Goal: Task Accomplishment & Management: Manage account settings

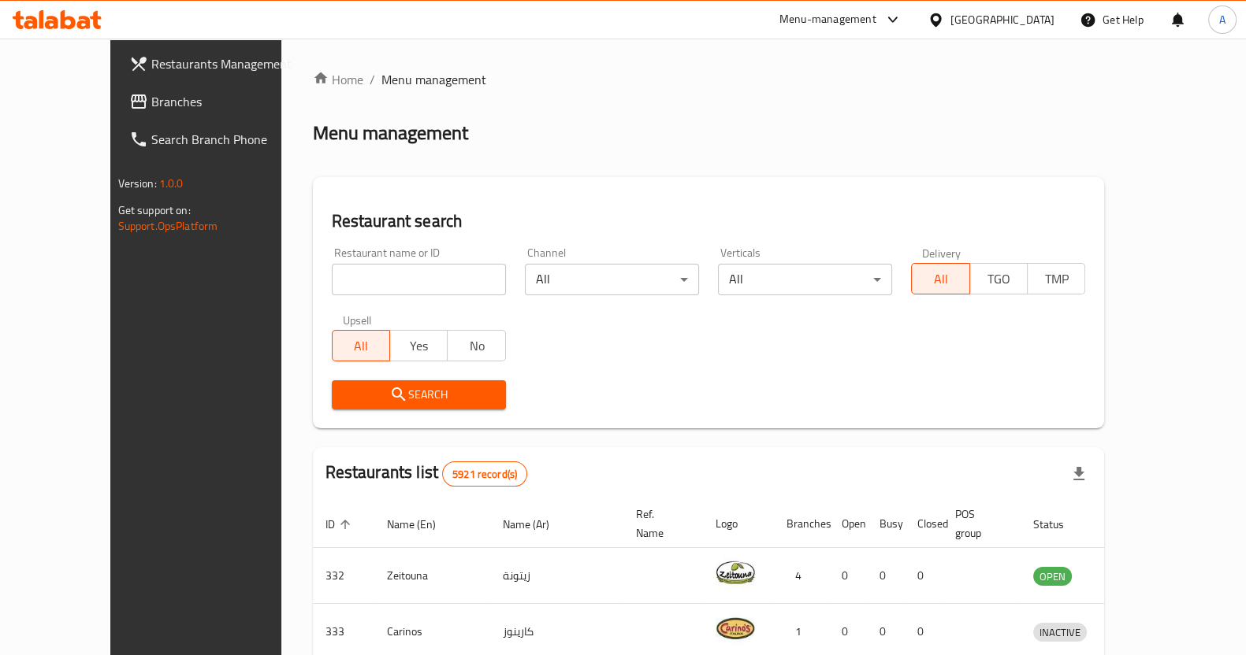
click at [151, 100] on span "Branches" at bounding box center [228, 101] width 154 height 19
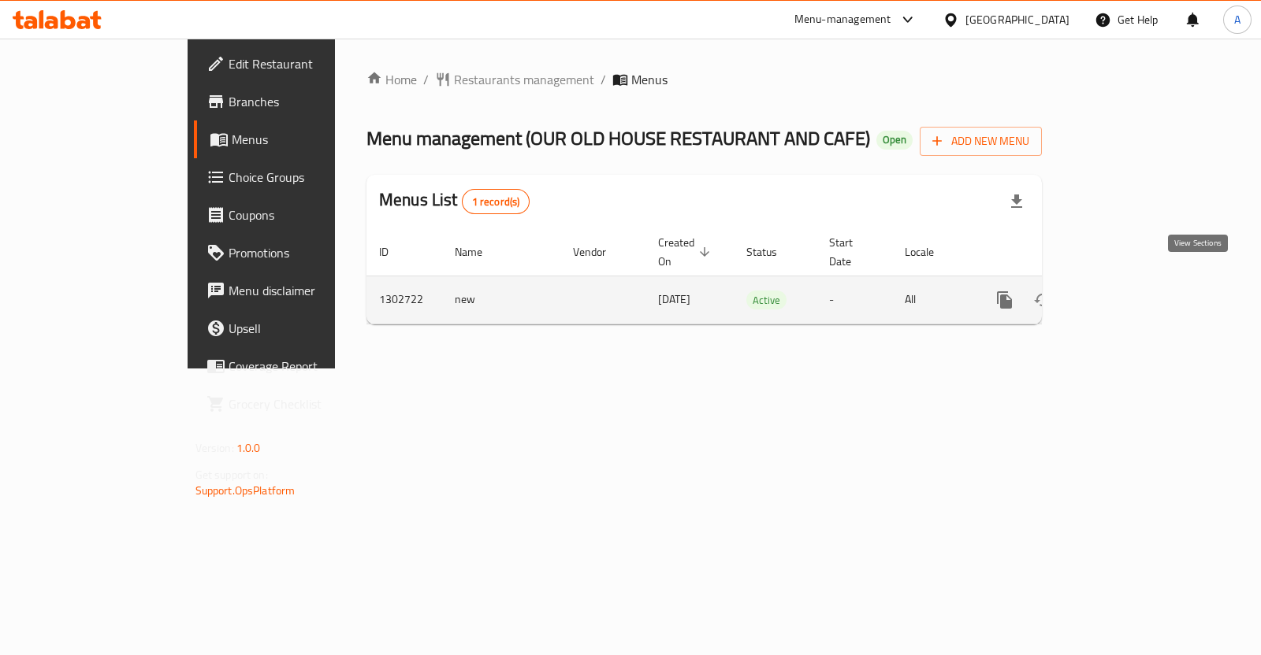
click at [1125, 293] on icon "enhanced table" at bounding box center [1118, 300] width 14 height 14
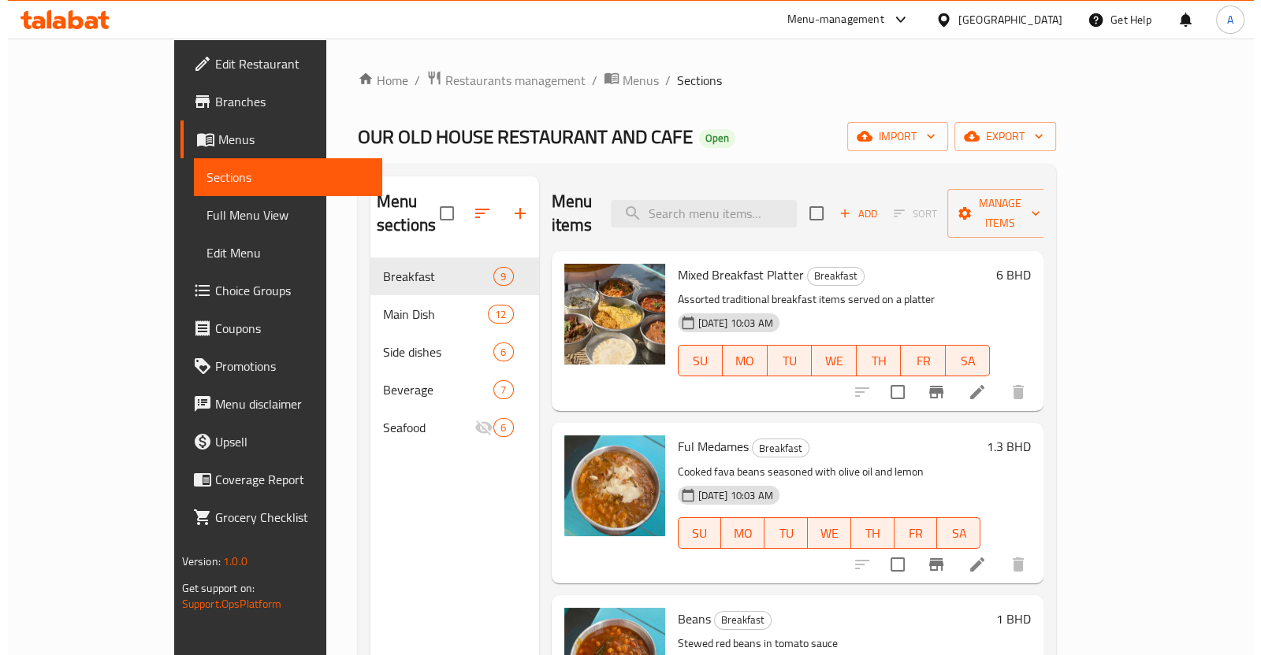
scroll to position [787, 0]
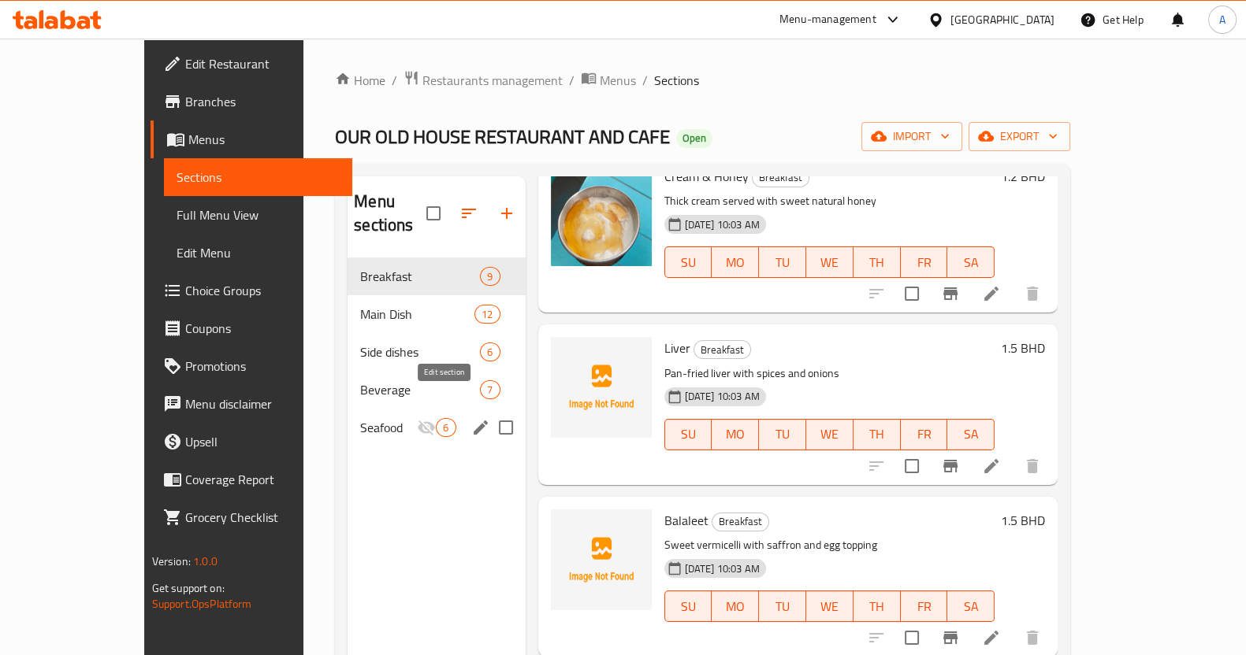
click at [473, 421] on icon "edit" at bounding box center [480, 428] width 14 height 14
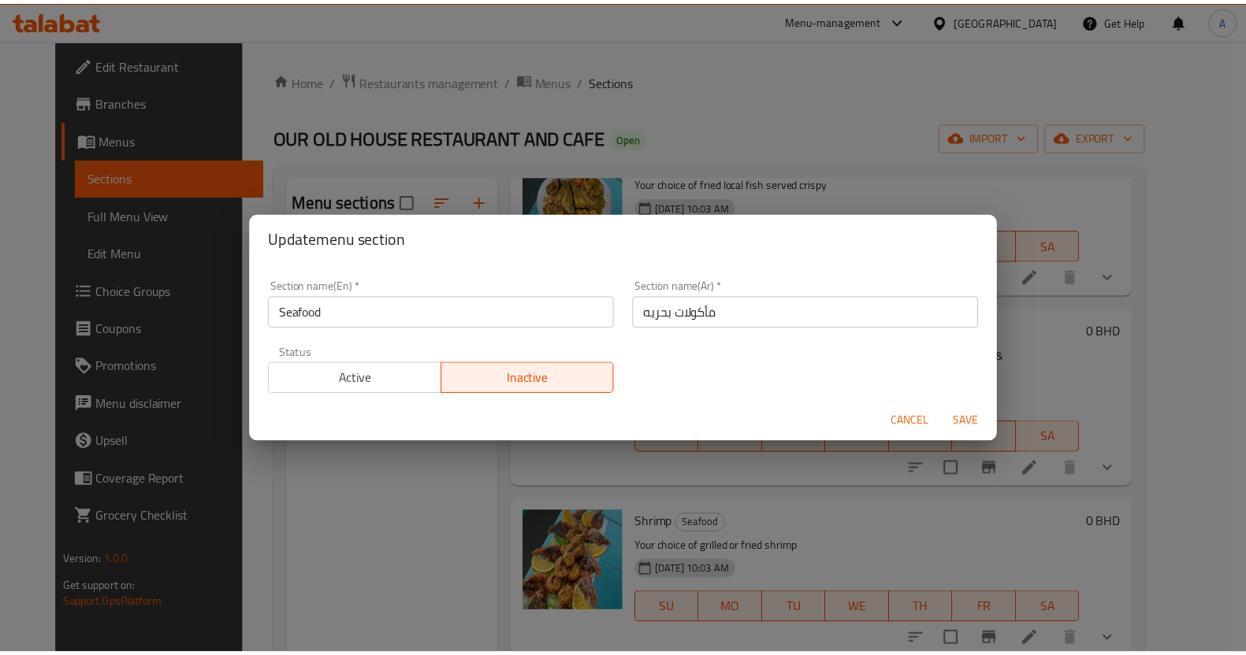
scroll to position [436, 0]
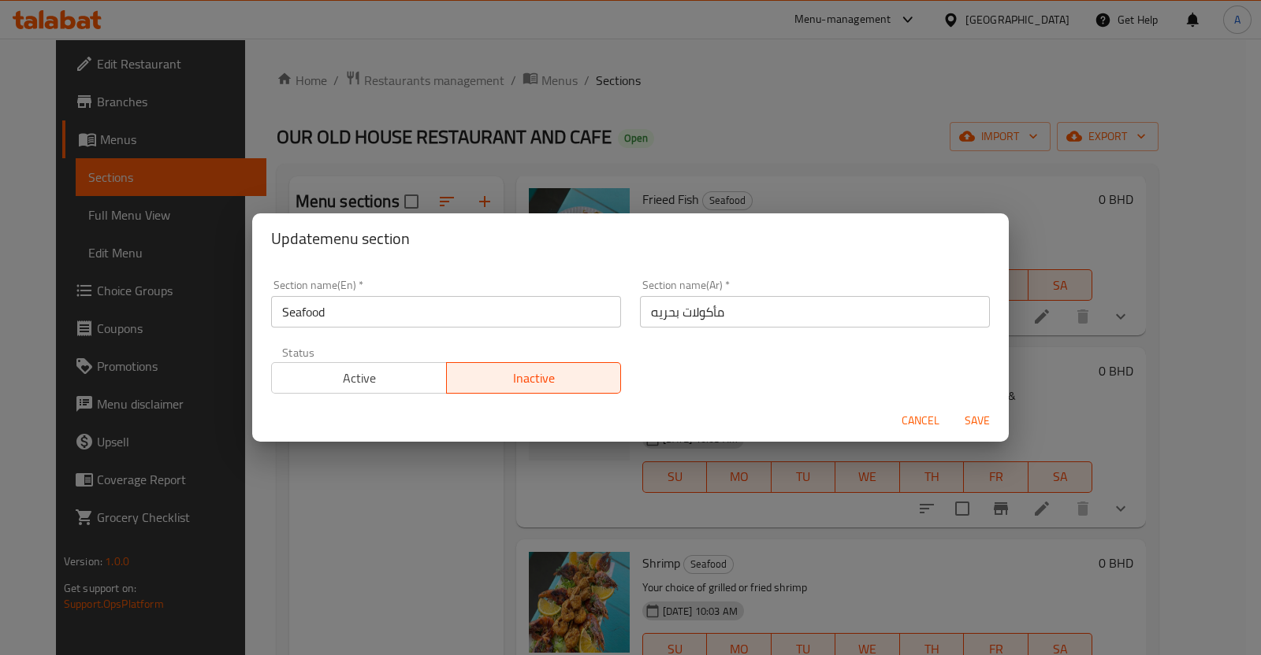
click at [392, 378] on span "Active" at bounding box center [359, 378] width 162 height 23
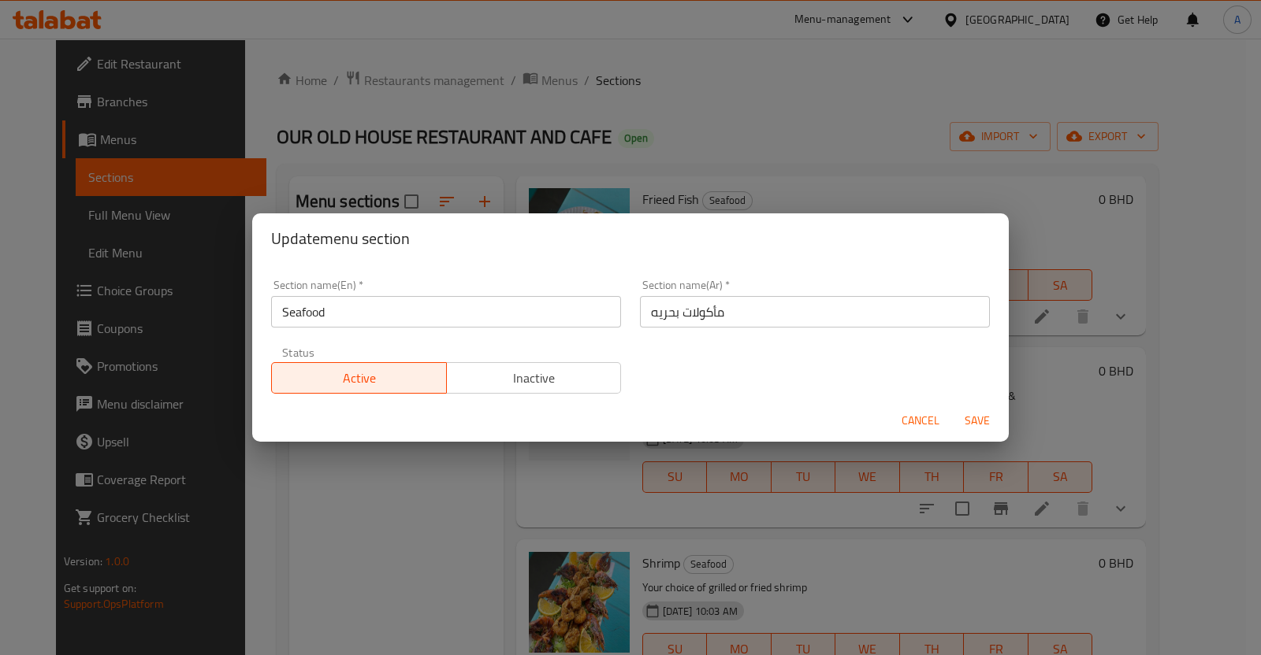
click at [971, 415] on span "Save" at bounding box center [977, 421] width 38 height 20
